Goal: Check status: Check status

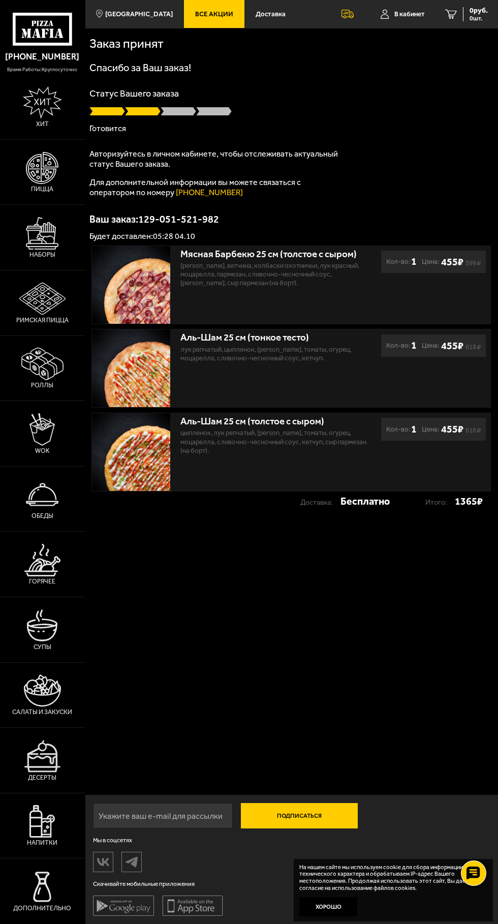
click at [236, 920] on div "Подписаться О нас Отзывы Франшиза Вакансии Мы в соцсетях Скачивайте мобильные п…" at bounding box center [291, 859] width 413 height 129
click at [396, 23] on link "В кабинет" at bounding box center [402, 14] width 65 height 28
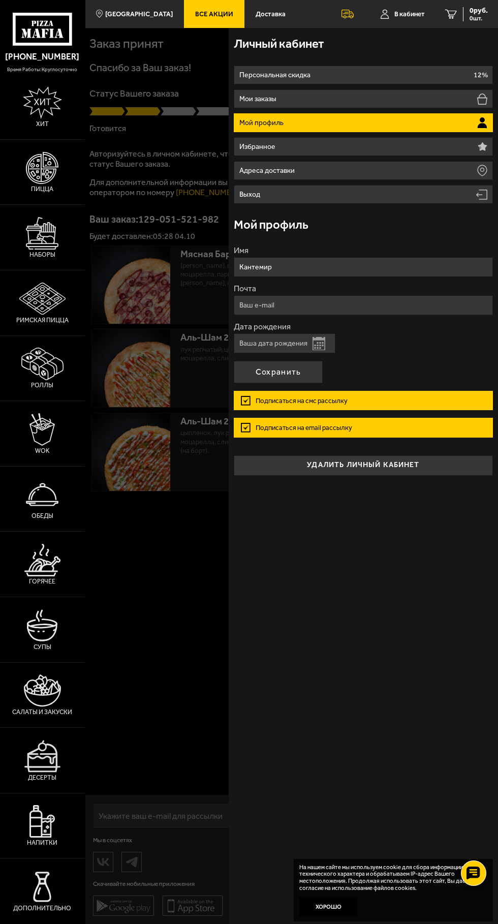
click at [382, 101] on li "Мои заказы" at bounding box center [363, 98] width 259 height 19
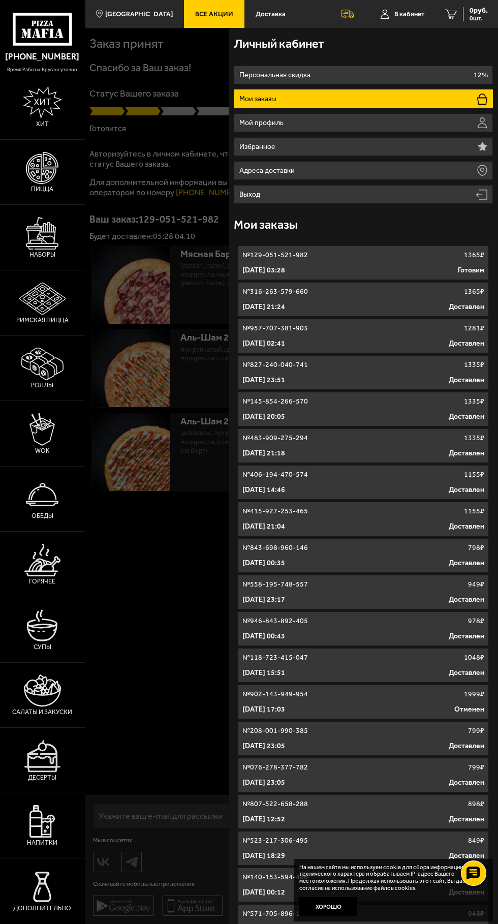
click at [178, 606] on div at bounding box center [334, 490] width 498 height 924
